Goal: Task Accomplishment & Management: Complete application form

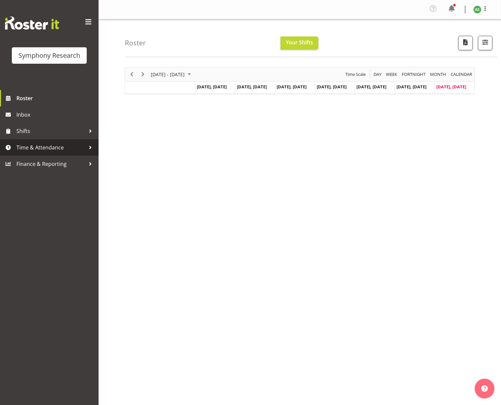
click at [52, 148] on span "Time & Attendance" at bounding box center [50, 148] width 69 height 10
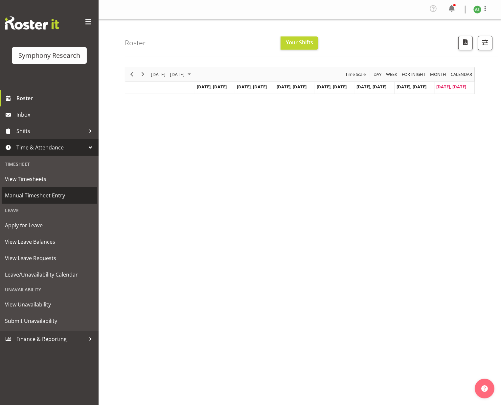
click at [48, 194] on span "Manual Timesheet Entry" at bounding box center [49, 196] width 89 height 10
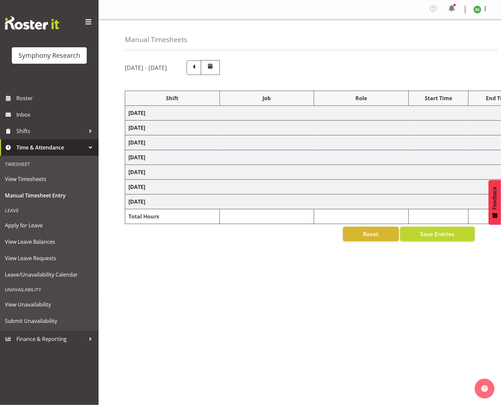
select select "26078"
select select "10499"
select select "47"
select select "41604"
select select "10527"
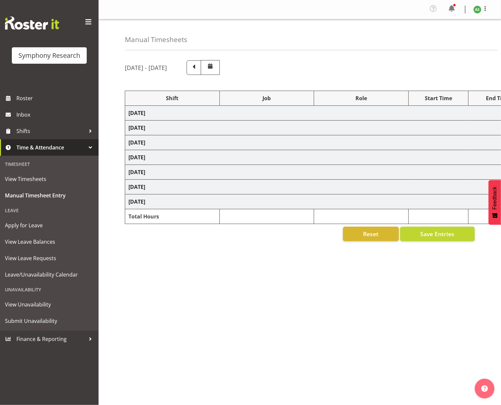
select select "47"
select select "56692"
select select "10499"
select select "47"
select select "26078"
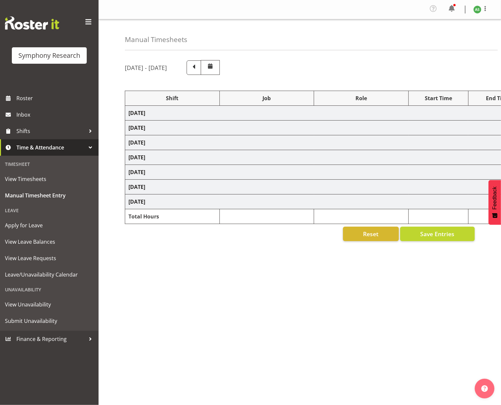
select select "10499"
select select "47"
select select "26078"
select select "10536"
select select "47"
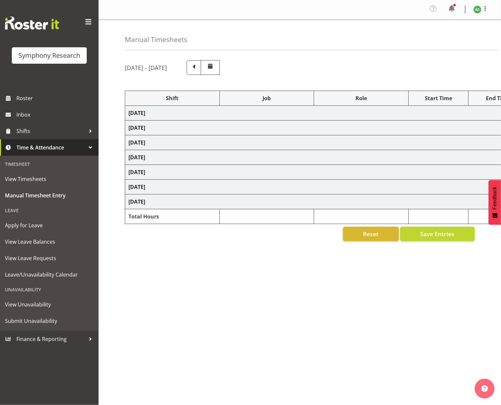
select select "26078"
select select "10499"
select select "47"
select select "57853"
select select "10536"
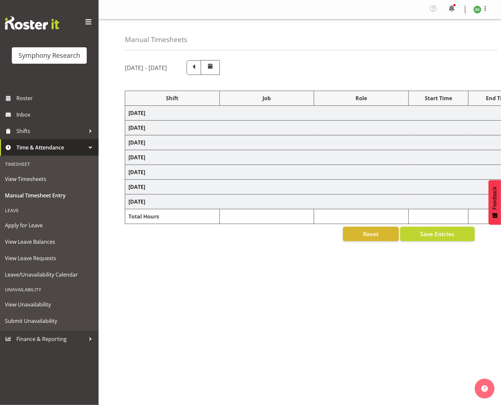
select select "47"
select select "57511"
select select "10499"
select select "47"
select select "26078"
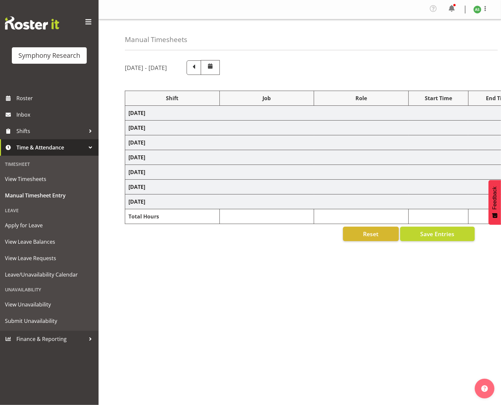
select select "10499"
select select "47"
select select "56692"
select select "10499"
select select "47"
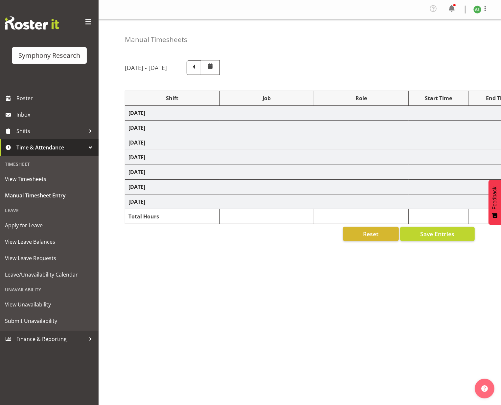
select select "26078"
select select "10576"
select select "26078"
select select "10499"
select select "47"
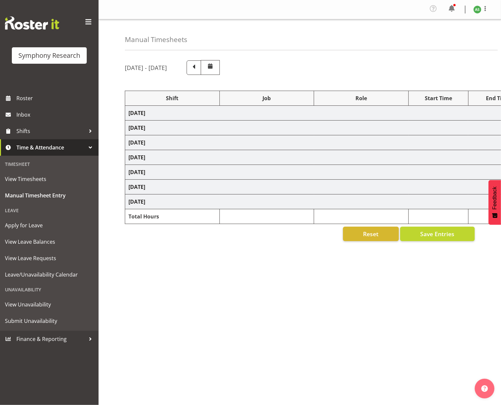
select select "56692"
select select "10499"
select select "47"
select select "26078"
select select "10576"
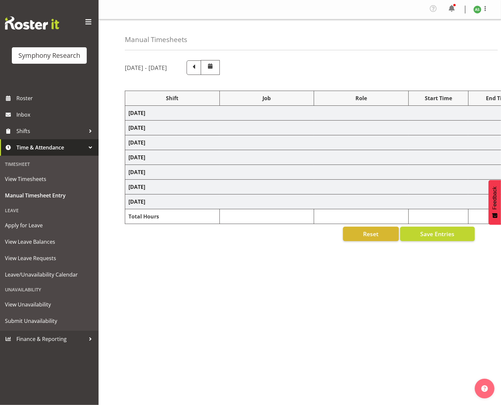
select select "47"
select select "26078"
select select "10576"
select select "47"
select select "41319"
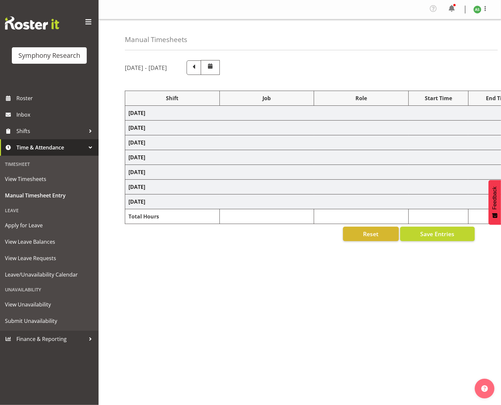
select select "10527"
select select "47"
select select "11547"
select select "10499"
select select "47"
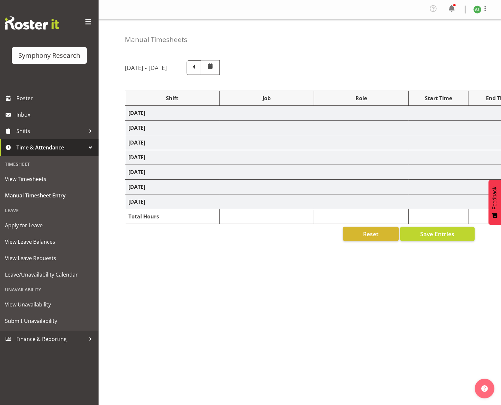
select select "11547"
select select "10499"
select select "47"
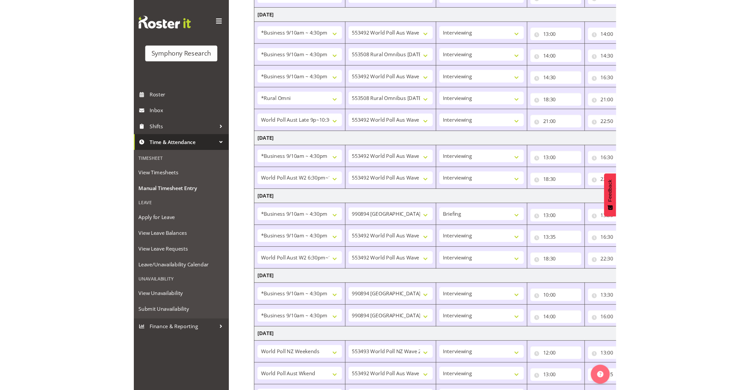
scroll to position [281, 0]
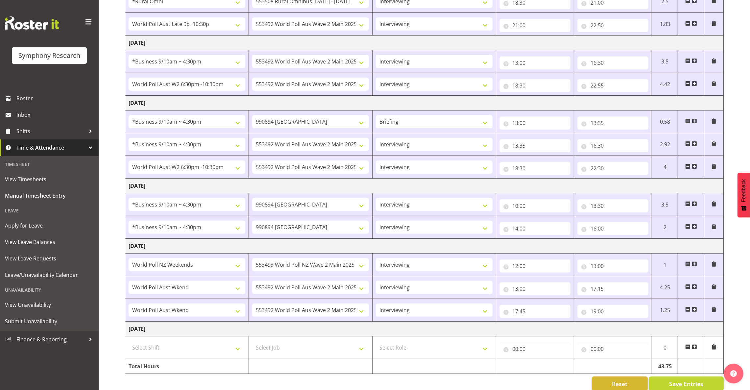
click at [501, 345] on td at bounding box center [691, 347] width 26 height 23
click at [501, 347] on span at bounding box center [693, 346] width 5 height 5
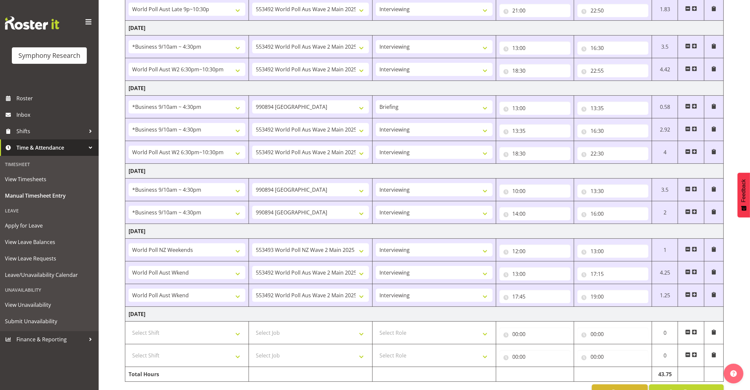
scroll to position [320, 0]
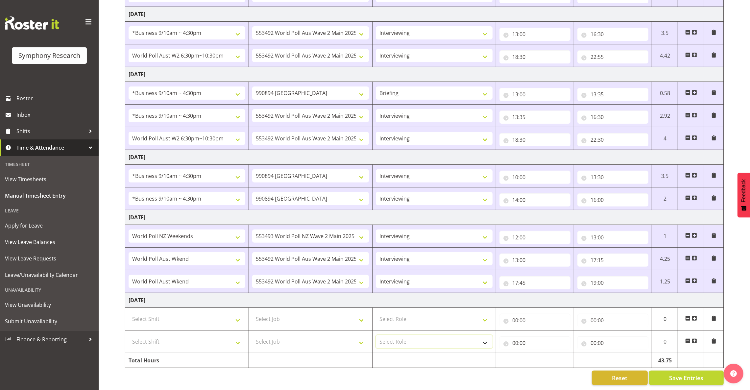
click at [416, 335] on select "Select Role Briefing Interviewing" at bounding box center [434, 341] width 117 height 13
select select "47"
click at [376, 335] on select "Select Role Briefing Interviewing" at bounding box center [434, 341] width 117 height 13
click at [422, 312] on select "Select Role Briefing Interviewing" at bounding box center [434, 318] width 117 height 13
select select "47"
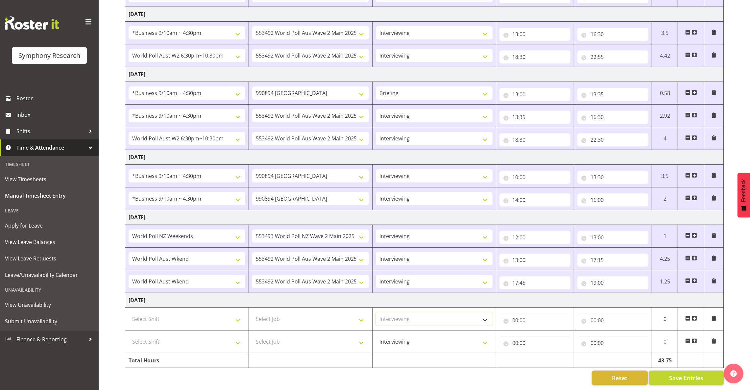
click at [376, 312] on select "Select Role Briefing Interviewing" at bounding box center [434, 318] width 117 height 13
click at [346, 312] on select "Select Job 550060 IF Admin 553492 World Poll Aus Wave 2 Main 2025 553493 World …" at bounding box center [310, 318] width 117 height 13
click at [358, 335] on select "Select Job 550060 IF Admin 553492 World Poll Aus Wave 2 Main 2025 553493 World …" at bounding box center [310, 341] width 117 height 13
click at [230, 315] on select "Select Shift !!Weekend Residential (Roster IT Shift Label) *Business 9/10am ~ 4…" at bounding box center [186, 318] width 117 height 13
click at [234, 335] on select "Select Shift !!Weekend Residential (Roster IT Shift Label) *Business 9/10am ~ 4…" at bounding box center [186, 341] width 117 height 13
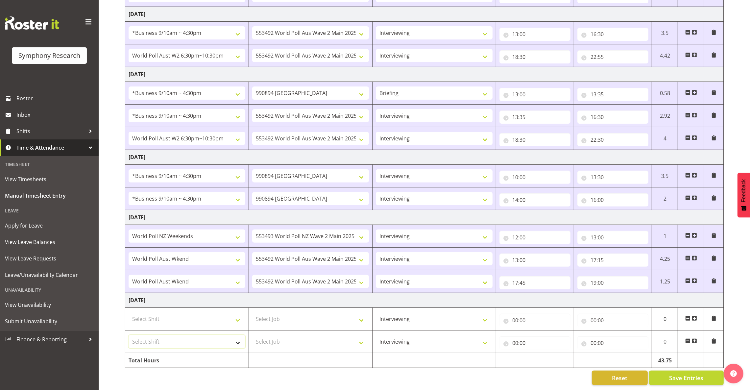
select select "11547"
click at [128, 335] on select "Select Shift !!Weekend Residential (Roster IT Shift Label) *Business 9/10am ~ 4…" at bounding box center [186, 341] width 117 height 13
click at [217, 313] on select "Select Shift !!Weekend Residential (Roster IT Shift Label) *Business 9/10am ~ 4…" at bounding box center [186, 318] width 117 height 13
click at [329, 314] on select "Select Job 550060 IF Admin 553492 World Poll Aus Wave 2 Main 2025 553493 World …" at bounding box center [310, 318] width 117 height 13
select select "10527"
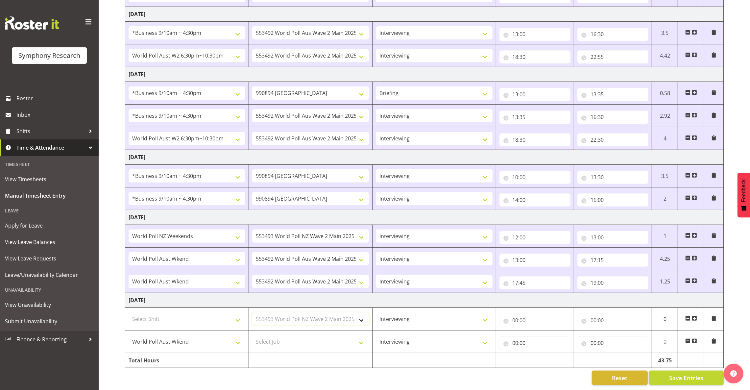
click at [252, 312] on select "Select Job 550060 IF Admin 553492 World Poll Aus Wave 2 Main 2025 553493 World …" at bounding box center [310, 318] width 117 height 13
click at [329, 335] on select "Select Job 550060 IF Admin 553492 World Poll Aus Wave 2 Main 2025 553493 World …" at bounding box center [310, 341] width 117 height 13
select select "10499"
click at [252, 335] on select "Select Job 550060 IF Admin 553492 World Poll Aus Wave 2 Main 2025 553493 World …" at bounding box center [310, 341] width 117 height 13
click at [197, 312] on select "Select Shift !!Weekend Residential (Roster IT Shift Label) *Business 9/10am ~ 4…" at bounding box center [186, 318] width 117 height 13
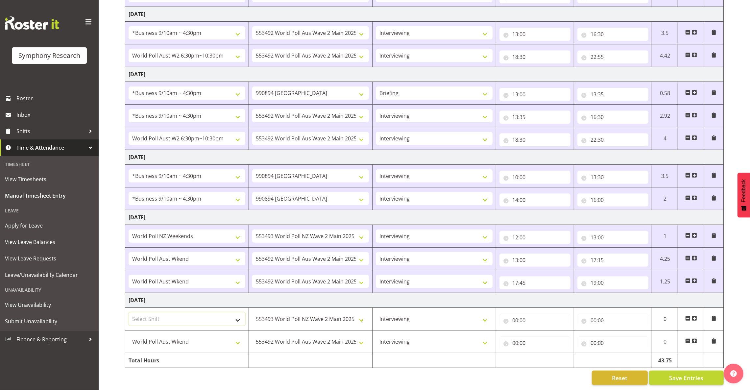
select select "41319"
click at [128, 312] on select "Select Shift !!Weekend Residential (Roster IT Shift Label) *Business 9/10am ~ 4…" at bounding box center [186, 318] width 117 height 13
click at [501, 314] on input "00:00" at bounding box center [534, 320] width 71 height 13
click at [501, 331] on select "00 01 02 03 04 05 06 07 08 09 10 11 12 13 14 15 16 17 18 19 20 21 22 23" at bounding box center [544, 337] width 15 height 13
select select "13"
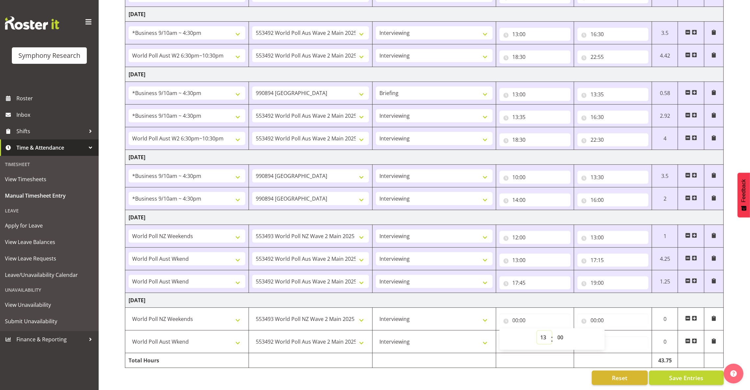
click at [501, 331] on select "00 01 02 03 04 05 06 07 08 09 10 11 12 13 14 15 16 17 18 19 20 21 22 23" at bounding box center [544, 337] width 15 height 13
type input "13:00"
click at [501, 314] on input "00:00" at bounding box center [612, 320] width 71 height 13
click at [501, 331] on select "00 01 02 03 04 05 06 07 08 09 10 11 12 13 14 15 16 17 18 19 20 21 22 23" at bounding box center [622, 337] width 15 height 13
click at [501, 314] on input "13:00" at bounding box center [534, 320] width 71 height 13
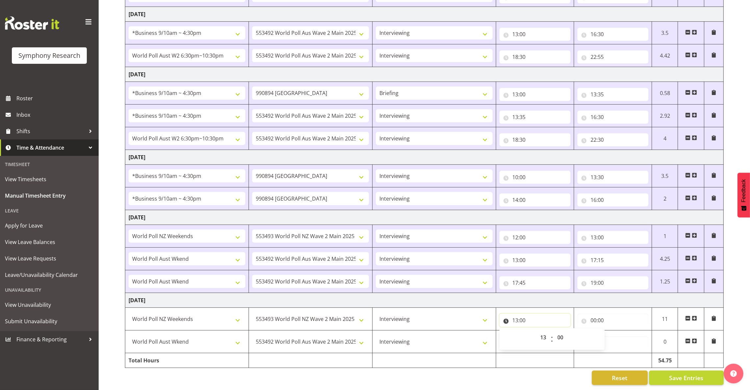
click at [501, 314] on input "13:00" at bounding box center [534, 320] width 71 height 13
click at [501, 331] on select "00 01 02 03 04 05 06 07 08 09 10 11 12 13 14 15 16 17 18 19 20 21 22 23" at bounding box center [544, 337] width 15 height 13
select select "12"
click at [501, 331] on select "00 01 02 03 04 05 06 07 08 09 10 11 12 13 14 15 16 17 18 19 20 21 22 23" at bounding box center [544, 337] width 15 height 13
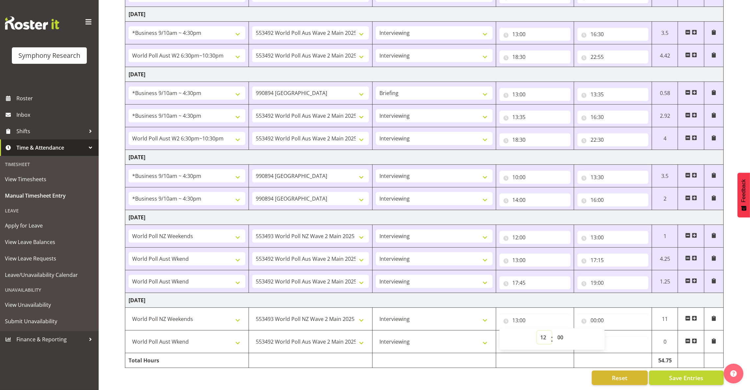
type input "12:00"
click at [501, 314] on input "00:00" at bounding box center [612, 320] width 71 height 13
click at [501, 331] on select "00 01 02 03 04 05 06 07 08 09 10 11 12 13 14 15 16 17 18 19 20 21 22 23" at bounding box center [622, 337] width 15 height 13
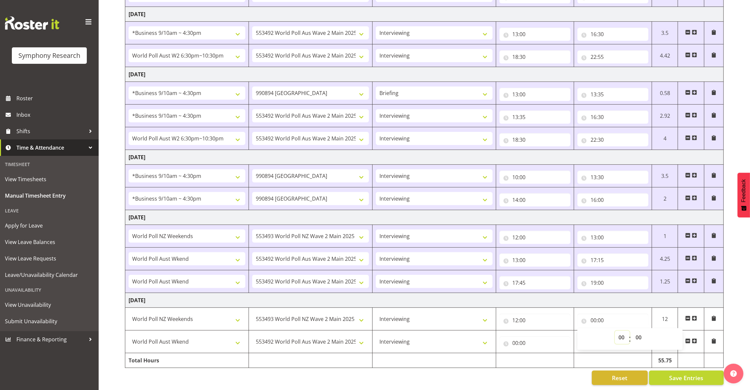
select select "13"
click at [501, 331] on select "00 01 02 03 04 05 06 07 08 09 10 11 12 13 14 15 16 17 18 19 20 21 22 23" at bounding box center [622, 337] width 15 height 13
type input "13:00"
click at [501, 338] on span at bounding box center [693, 340] width 5 height 5
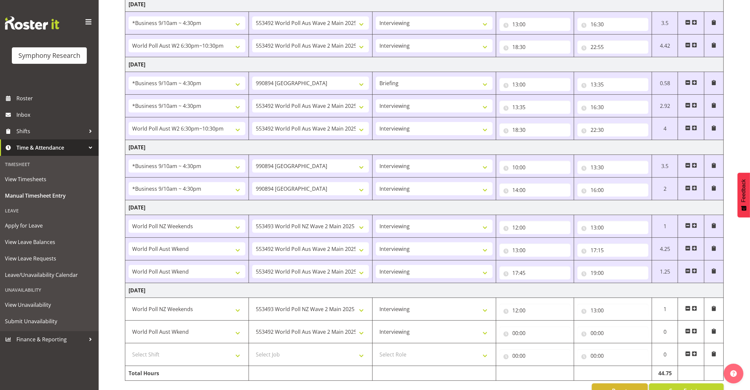
scroll to position [342, 0]
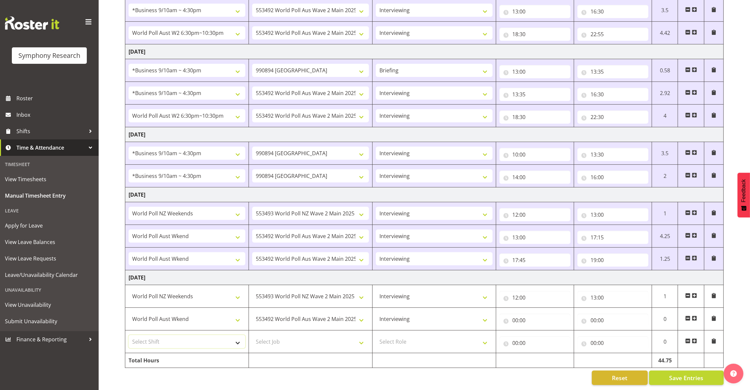
click at [183, 335] on select "Select Shift !!Weekend Residential (Roster IT Shift Label) *Business 9/10am ~ 4…" at bounding box center [186, 341] width 117 height 13
select select "11547"
click at [128, 335] on select "Select Shift !!Weekend Residential (Roster IT Shift Label) *Business 9/10am ~ 4…" at bounding box center [186, 341] width 117 height 13
click at [281, 337] on select "Select Job 550060 IF Admin 553492 World Poll Aus Wave 2 Main 2025 553493 World …" at bounding box center [310, 341] width 117 height 13
select select "10499"
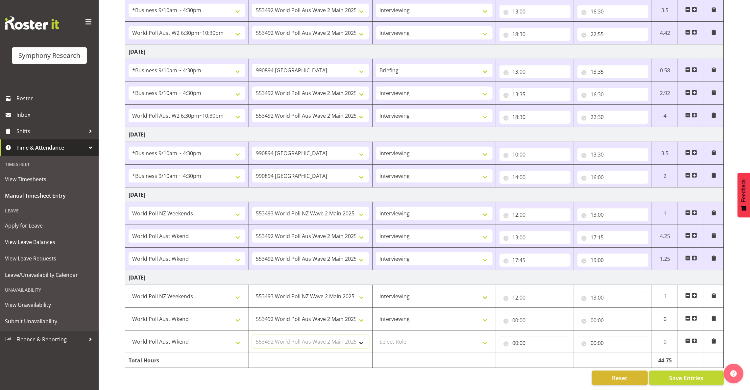
click at [252, 335] on select "Select Job 550060 IF Admin 553492 World Poll Aus Wave 2 Main 2025 553493 World …" at bounding box center [310, 341] width 117 height 13
click at [455, 335] on select "Select Role Briefing Interviewing" at bounding box center [434, 341] width 117 height 13
select select "47"
click at [376, 335] on select "Select Role Briefing Interviewing" at bounding box center [434, 341] width 117 height 13
click at [501, 336] on input "00:00" at bounding box center [612, 342] width 71 height 13
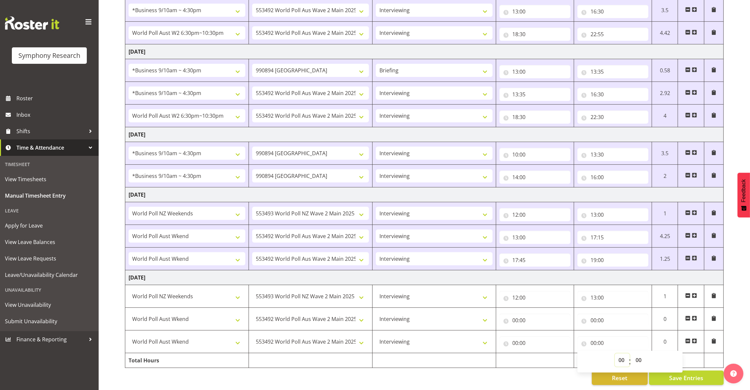
click at [501, 353] on select "00 01 02 03 04 05 06 07 08 09 10 11 12 13 14 15 16 17 18 19 20 21 22 23" at bounding box center [622, 359] width 15 height 13
select select "17"
click at [501, 353] on select "00 01 02 03 04 05 06 07 08 09 10 11 12 13 14 15 16 17 18 19 20 21 22 23" at bounding box center [622, 359] width 15 height 13
type input "17:00"
click at [501, 336] on input "17:00" at bounding box center [612, 342] width 71 height 13
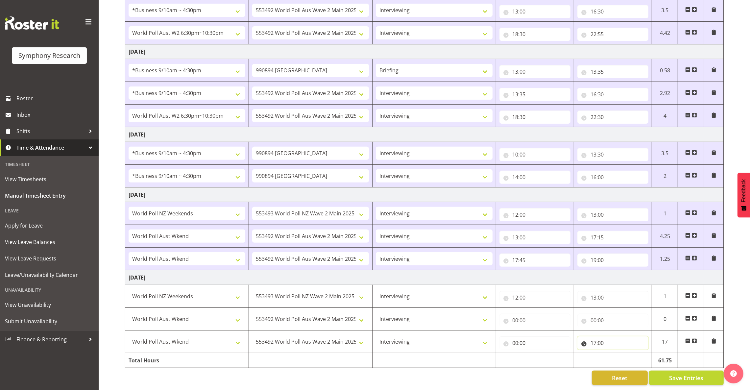
click at [501, 336] on input "17:00" at bounding box center [612, 342] width 71 height 13
click at [501, 353] on select "00 01 02 03 04 05 06 07 08 09 10 11 12 13 14 15 16 17 18 19 20 21 22 23 24 25 2…" at bounding box center [639, 359] width 15 height 13
select select "15"
click at [501, 353] on select "00 01 02 03 04 05 06 07 08 09 10 11 12 13 14 15 16 17 18 19 20 21 22 23 24 25 2…" at bounding box center [639, 359] width 15 height 13
type input "17:15"
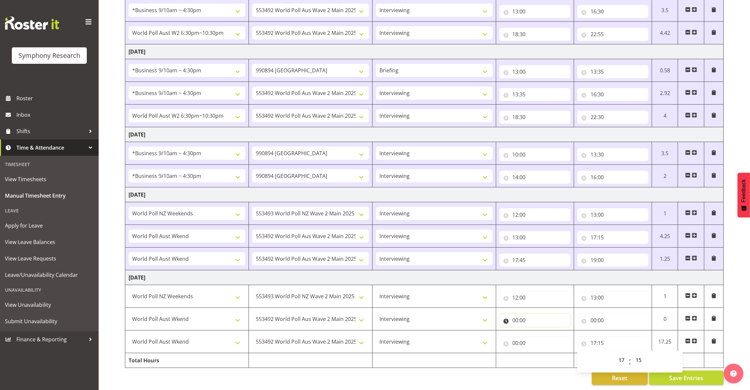
click at [501, 314] on input "00:00" at bounding box center [534, 320] width 71 height 13
click at [501, 331] on select "00 01 02 03 04 05 06 07 08 09 10 11 12 13 14 15 16 17 18 19 20 21 22 23" at bounding box center [544, 337] width 15 height 13
select select "13"
click at [501, 331] on select "00 01 02 03 04 05 06 07 08 09 10 11 12 13 14 15 16 17 18 19 20 21 22 23" at bounding box center [544, 337] width 15 height 13
type input "13:00"
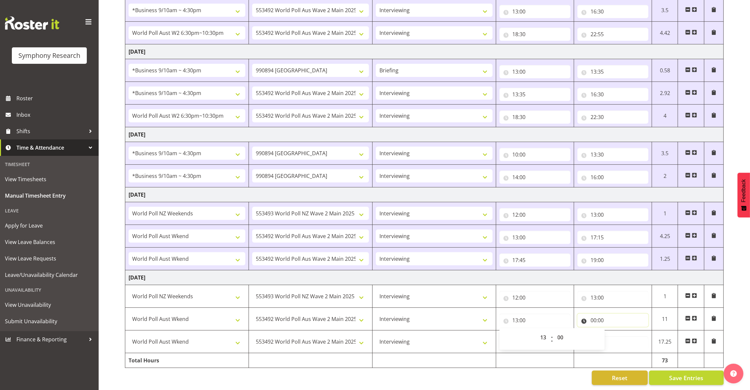
click at [501, 314] on input "00:00" at bounding box center [612, 320] width 71 height 13
click at [501, 331] on select "00 01 02 03 04 05 06 07 08 09 10 11 12 13 14 15 16 17 18 19 20 21 22 23" at bounding box center [622, 337] width 15 height 13
select select "16"
click at [501, 331] on select "00 01 02 03 04 05 06 07 08 09 10 11 12 13 14 15 16 17 18 19 20 21 22 23" at bounding box center [622, 337] width 15 height 13
type input "16:00"
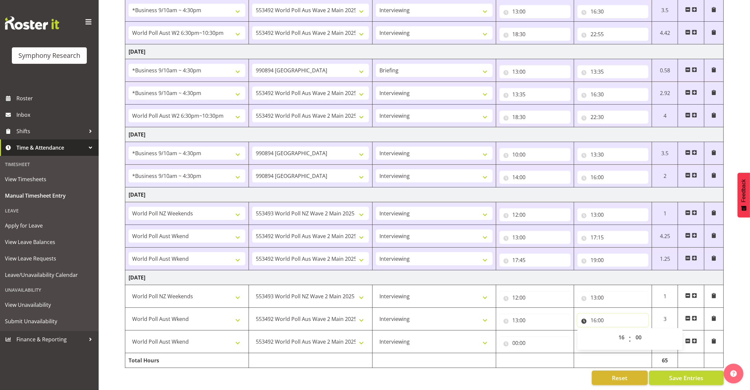
click at [501, 314] on input "16:00" at bounding box center [612, 320] width 71 height 13
click at [501, 331] on select "00 01 02 03 04 05 06 07 08 09 10 11 12 13 14 15 16 17 18 19 20 21 22 23 24 25 2…" at bounding box center [639, 337] width 15 height 13
select select "30"
click at [501, 331] on select "00 01 02 03 04 05 06 07 08 09 10 11 12 13 14 15 16 17 18 19 20 21 22 23 24 25 2…" at bounding box center [639, 337] width 15 height 13
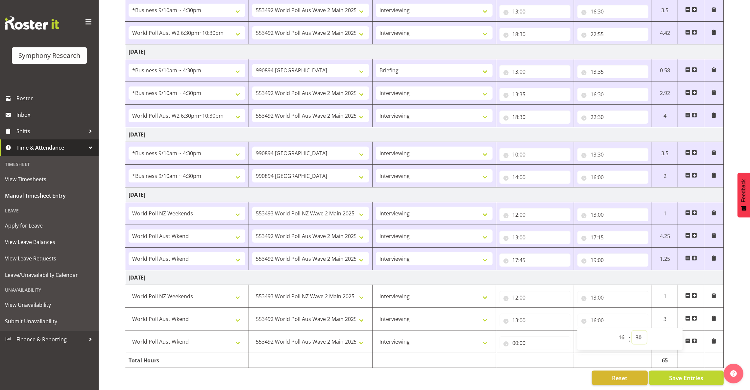
type input "16:30"
click at [501, 334] on div "00:00 00 01 02 03 04 05 06 07 08 09 10 11 12 13 14 15 16 17 18 19 20 21 22 23 :…" at bounding box center [534, 342] width 71 height 16
click at [501, 336] on input "00:00" at bounding box center [534, 342] width 71 height 13
click at [501, 353] on select "00 01 02 03 04 05 06 07 08 09 10 11 12 13 14 15 16 17 18 19 20 21 22 23" at bounding box center [544, 359] width 15 height 13
select select "17"
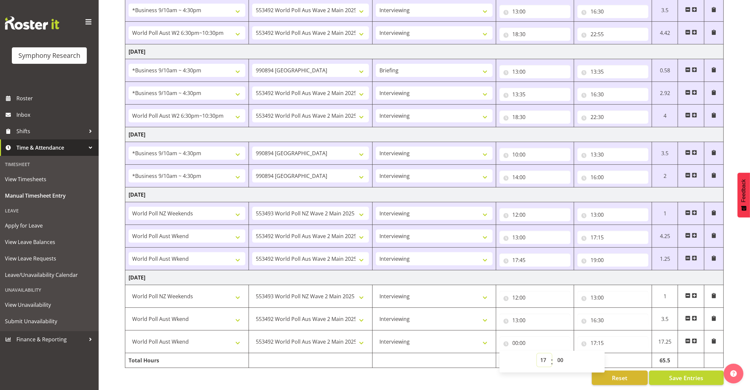
click at [501, 353] on select "00 01 02 03 04 05 06 07 08 09 10 11 12 13 14 15 16 17 18 19 20 21 22 23" at bounding box center [544, 359] width 15 height 13
type input "17:00"
click at [501, 373] on span "Save Entries" at bounding box center [686, 377] width 34 height 9
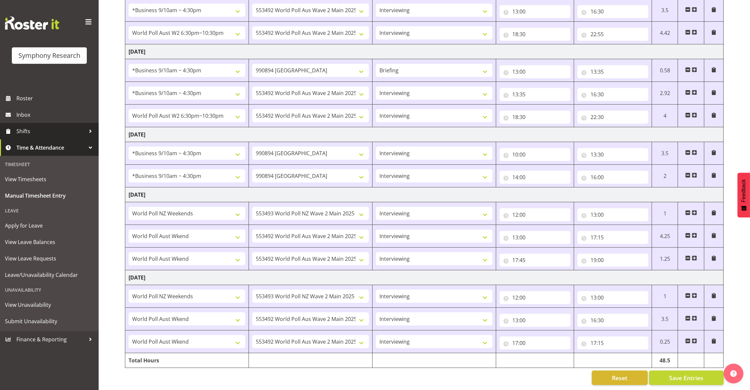
click at [32, 134] on span "Shifts" at bounding box center [50, 131] width 69 height 10
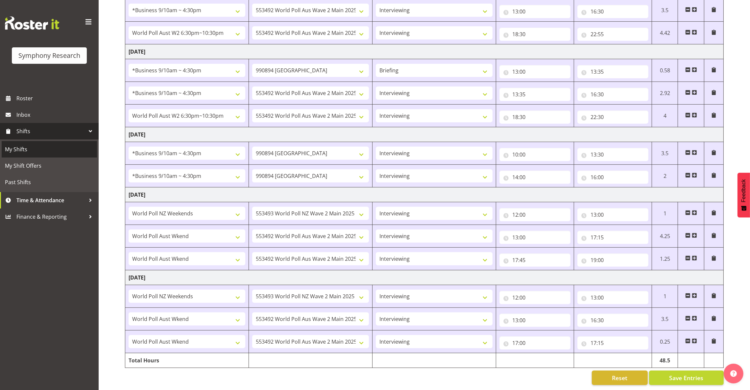
click at [31, 146] on span "My Shifts" at bounding box center [49, 149] width 89 height 10
